Goal: Task Accomplishment & Management: Manage account settings

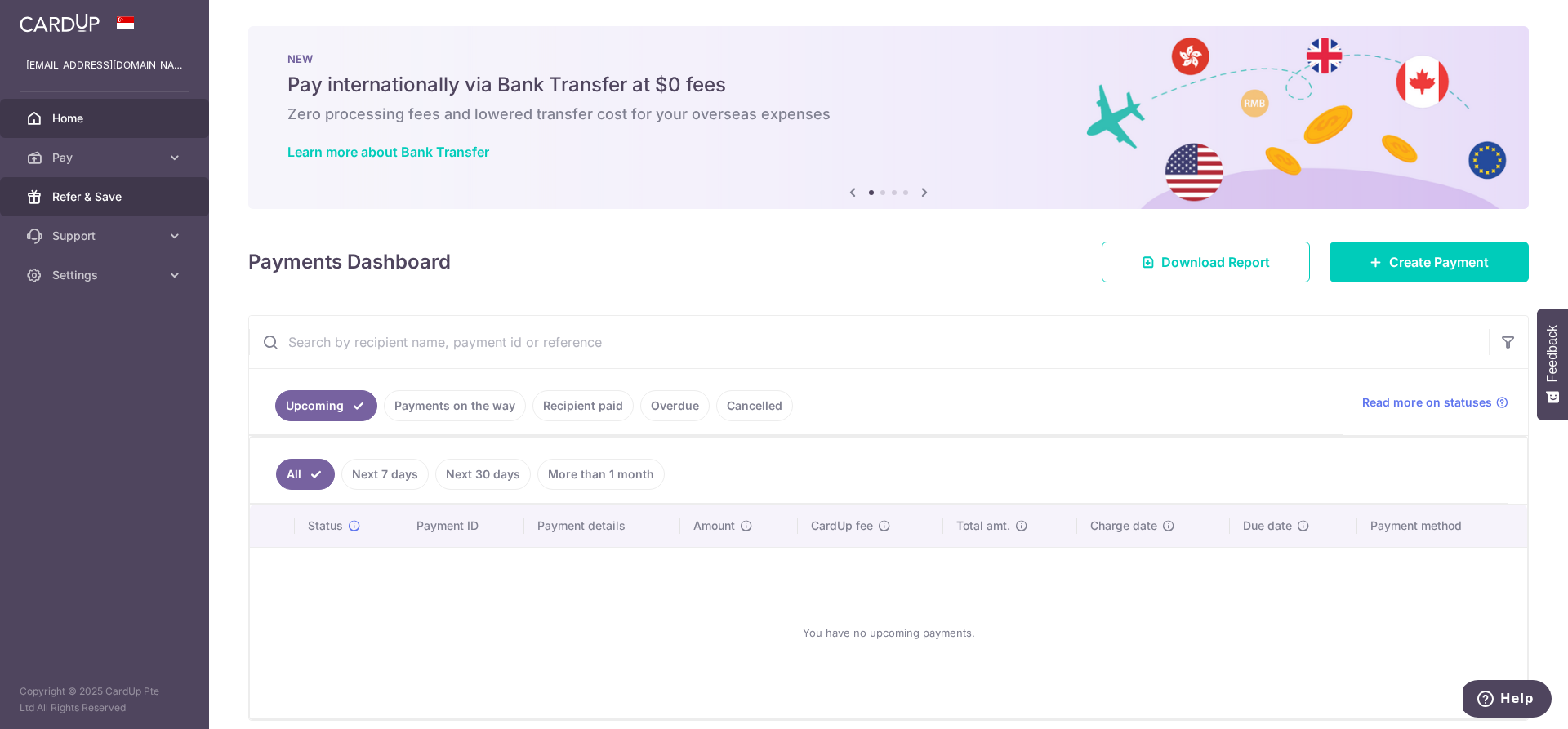
click at [117, 190] on span "Refer & Save" at bounding box center [106, 197] width 108 height 16
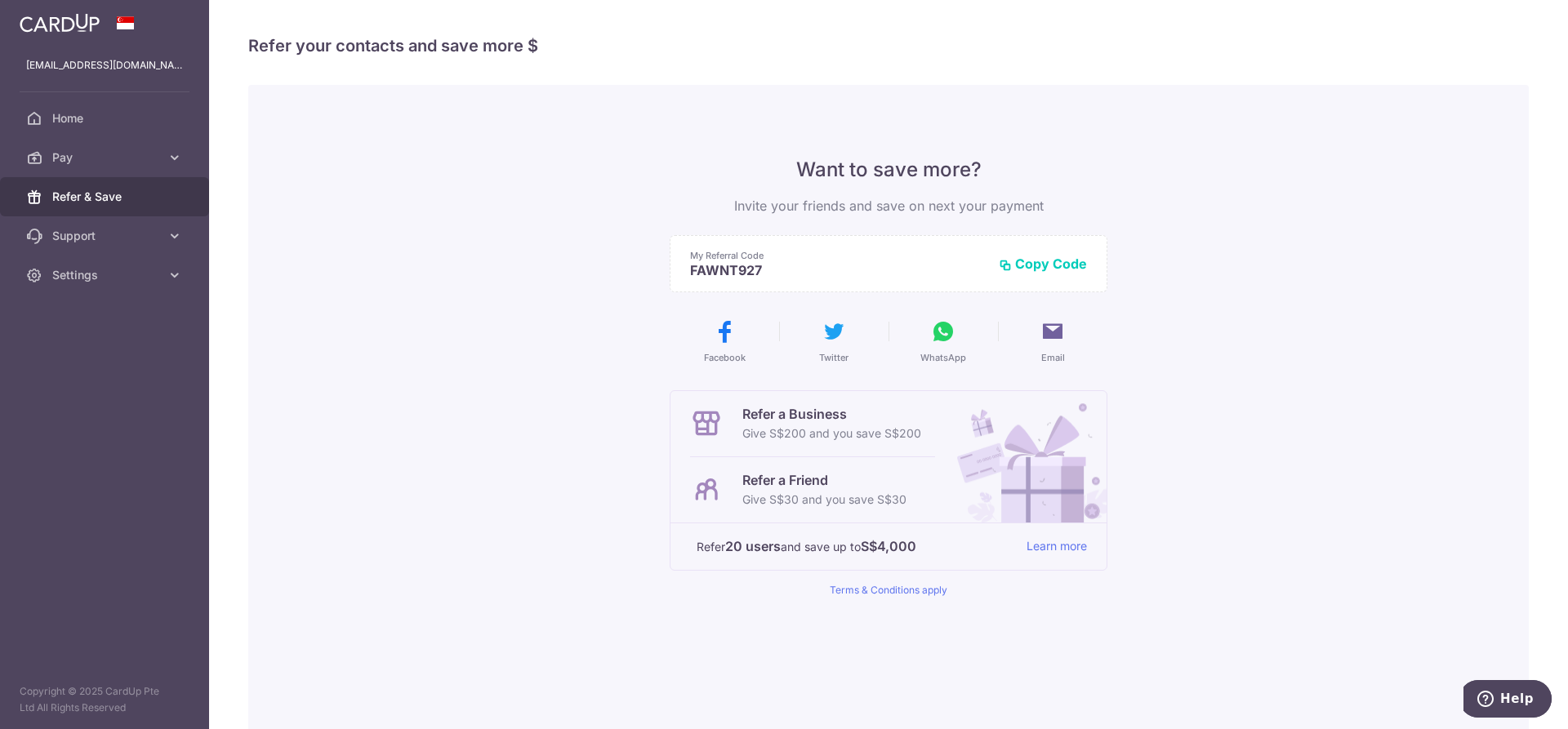
click at [1014, 264] on button "Copy Code" at bounding box center [1042, 263] width 88 height 16
click at [20, 18] on img at bounding box center [59, 23] width 80 height 19
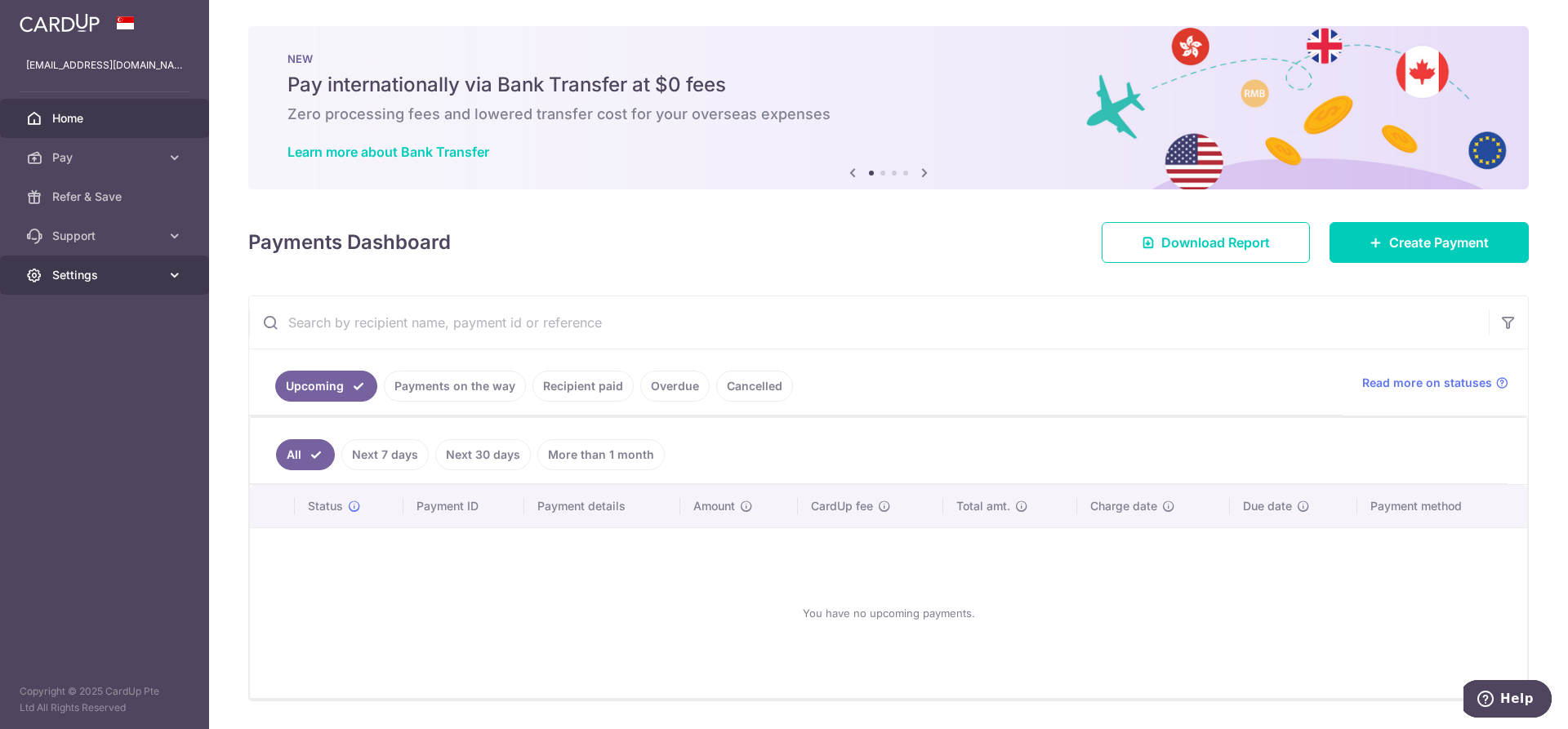
click at [176, 275] on icon at bounding box center [175, 275] width 16 height 16
click at [103, 349] on span "Logout" at bounding box center [106, 353] width 108 height 16
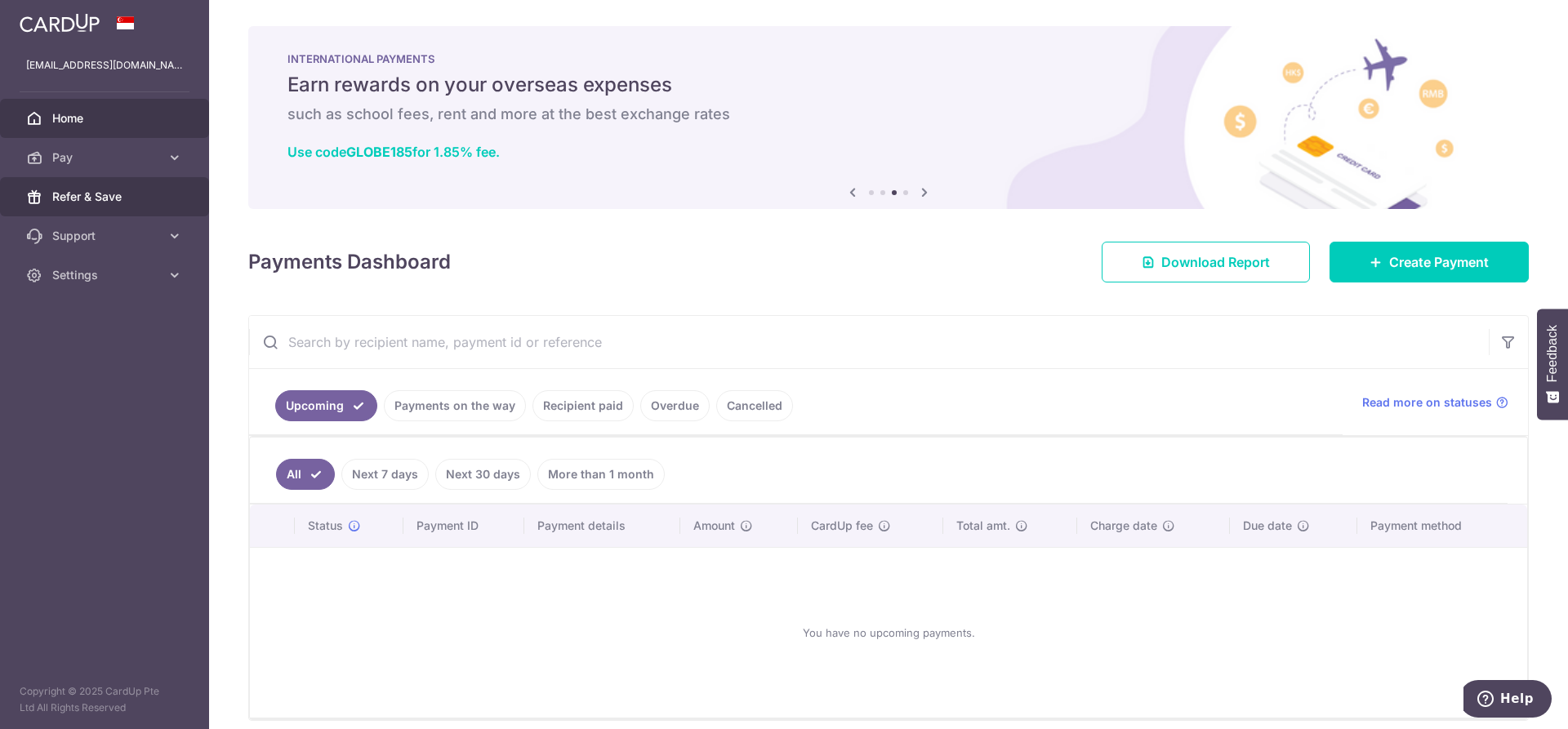
click at [160, 198] on link "Refer & Save" at bounding box center [104, 197] width 209 height 40
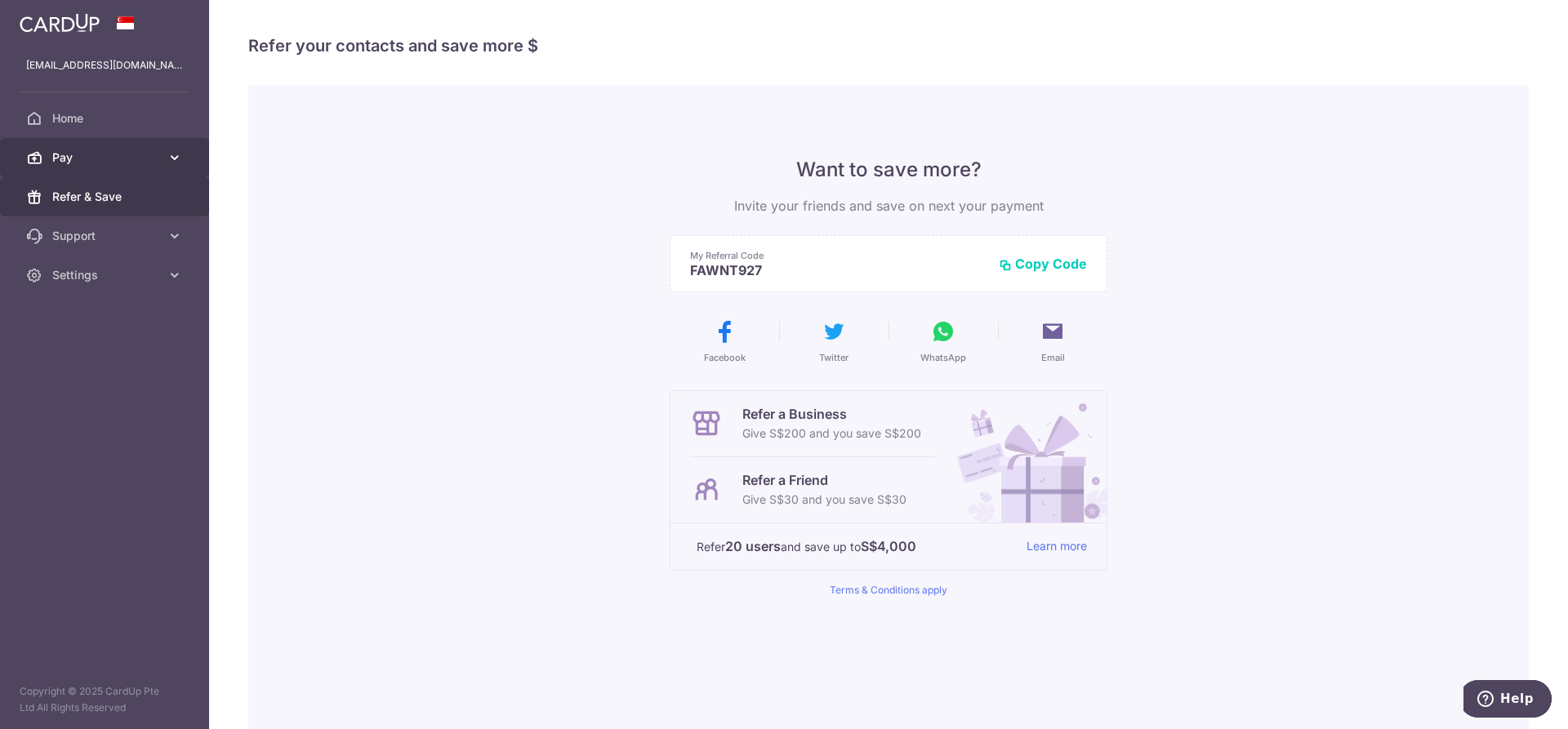
click at [52, 168] on link "Pay" at bounding box center [104, 157] width 209 height 40
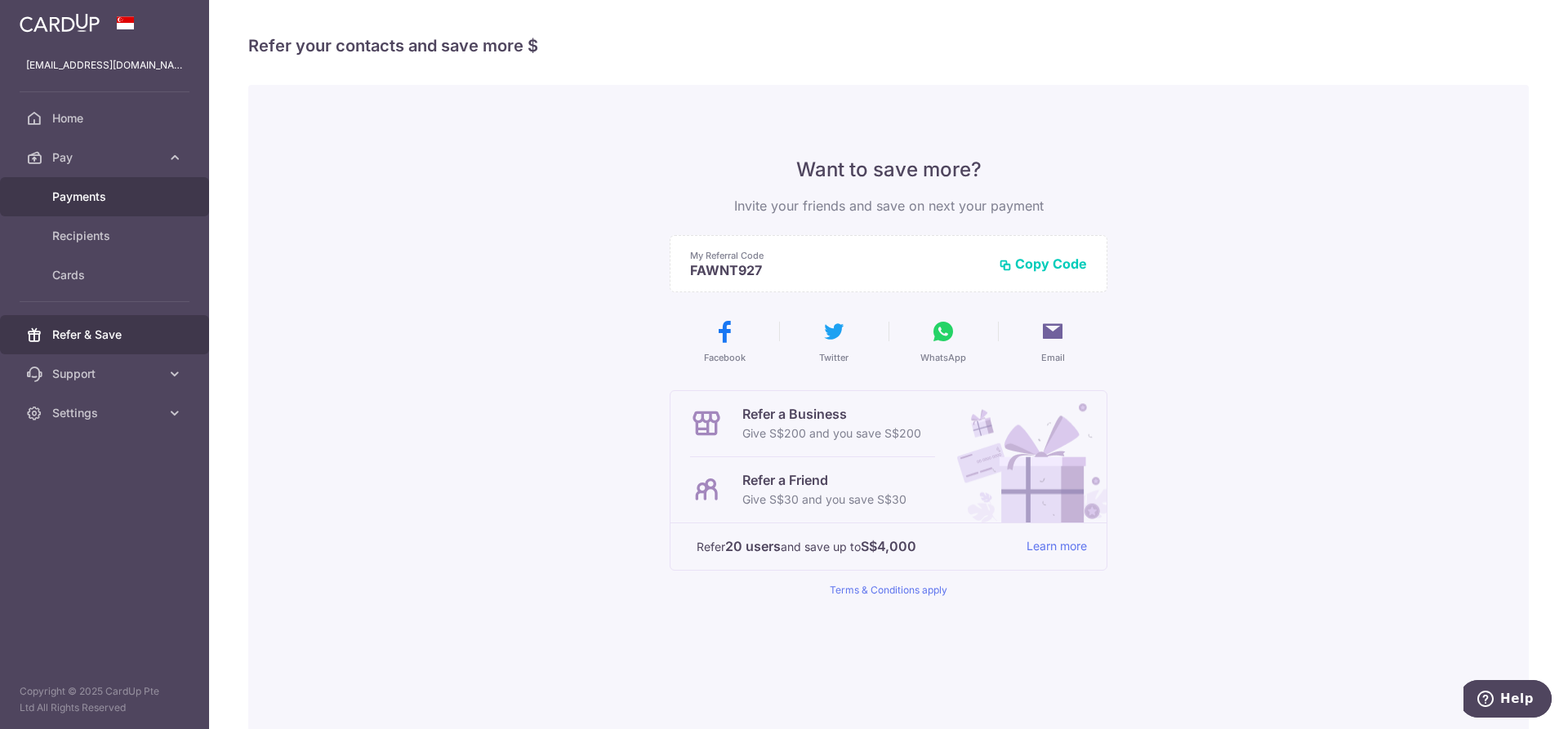
click at [58, 195] on span "Payments" at bounding box center [106, 197] width 108 height 16
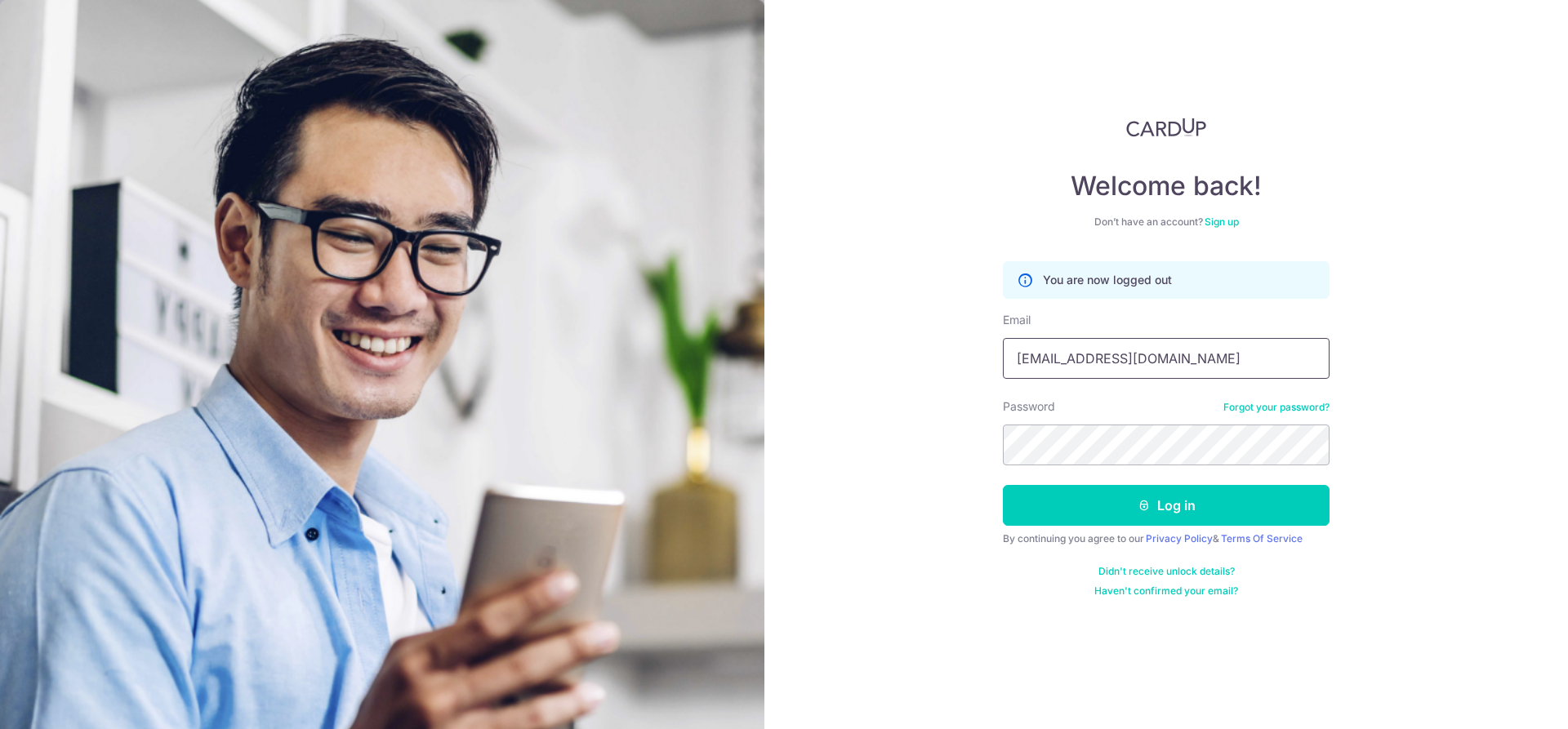
drag, startPoint x: 1070, startPoint y: 358, endPoint x: 1448, endPoint y: 323, distance: 379.6
click at [1448, 323] on div "Welcome back! Don’t have an account? Sign up You are now logged out Email fawnt…" at bounding box center [1166, 364] width 803 height 729
type input "fawnteng@gmail.com"
click at [796, 424] on div "Welcome back! Don’t have an account? Sign up You are now logged out Email fawnt…" at bounding box center [1166, 364] width 803 height 729
click at [1044, 507] on button "Log in" at bounding box center [1166, 505] width 327 height 40
